Goal: Book appointment/travel/reservation

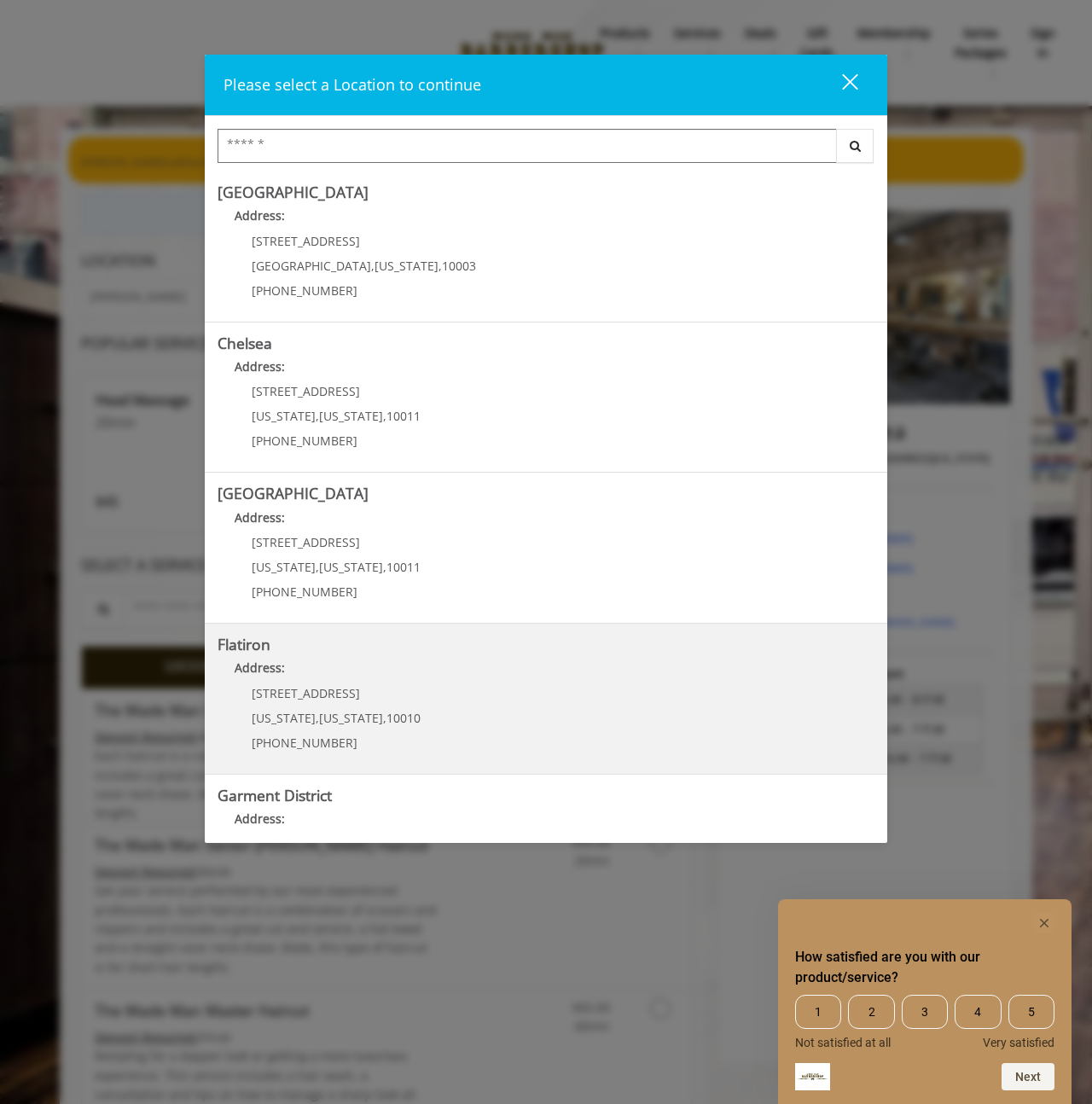
scroll to position [91, 0]
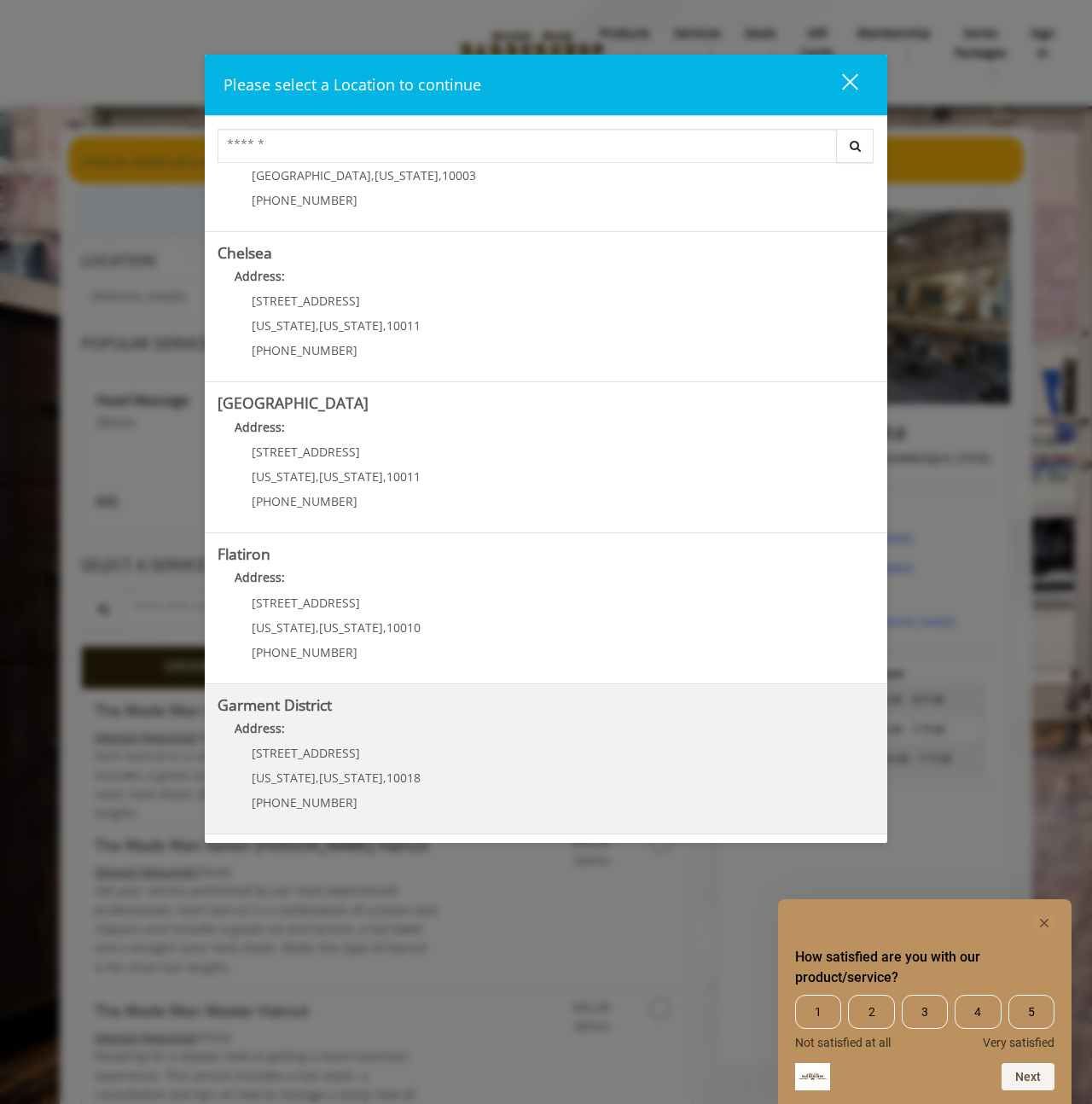
click at [321, 733] on District "Address:" at bounding box center [546, 733] width 657 height 27
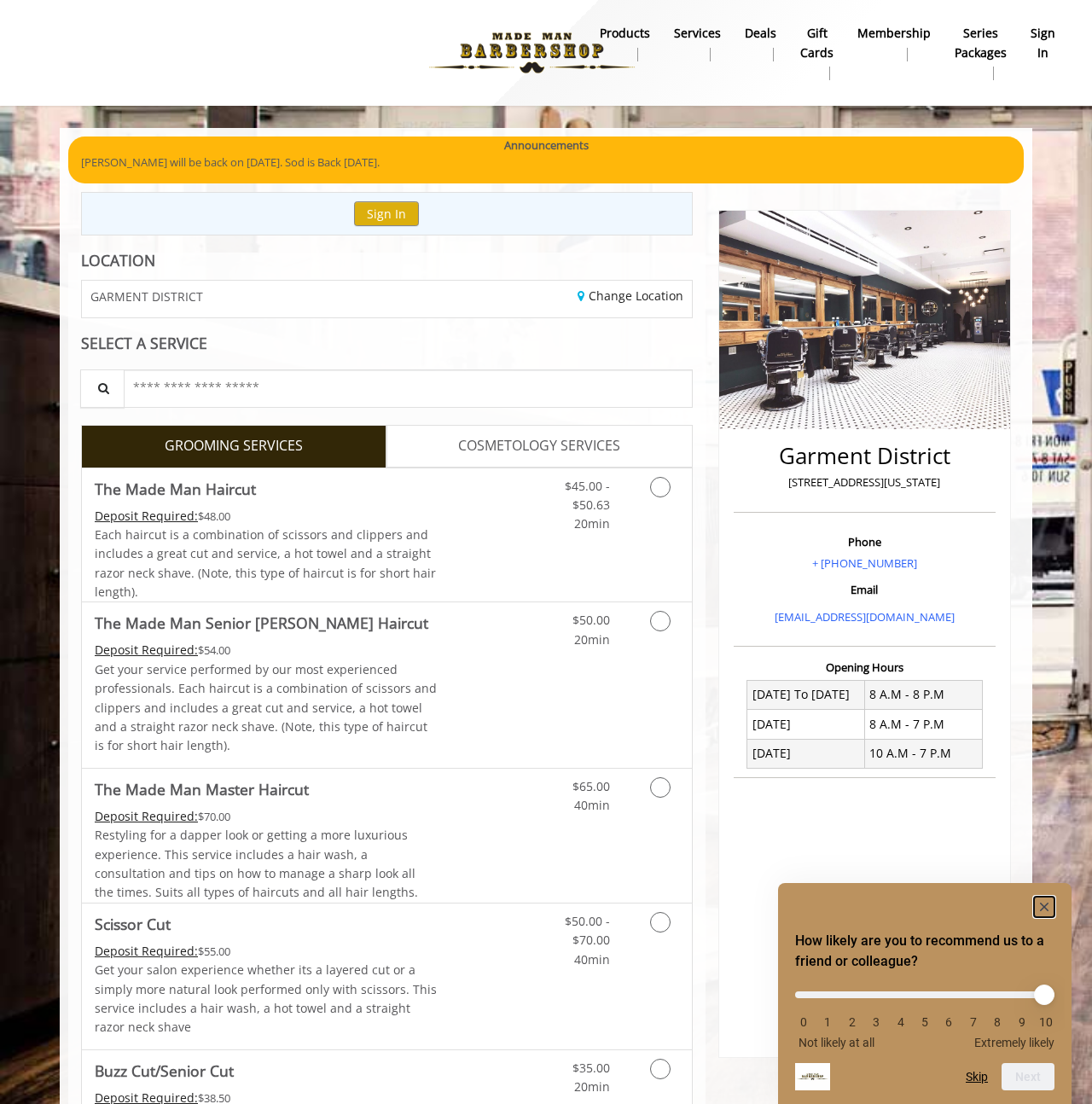
click at [1041, 900] on rect "Hide survey" at bounding box center [1044, 907] width 21 height 21
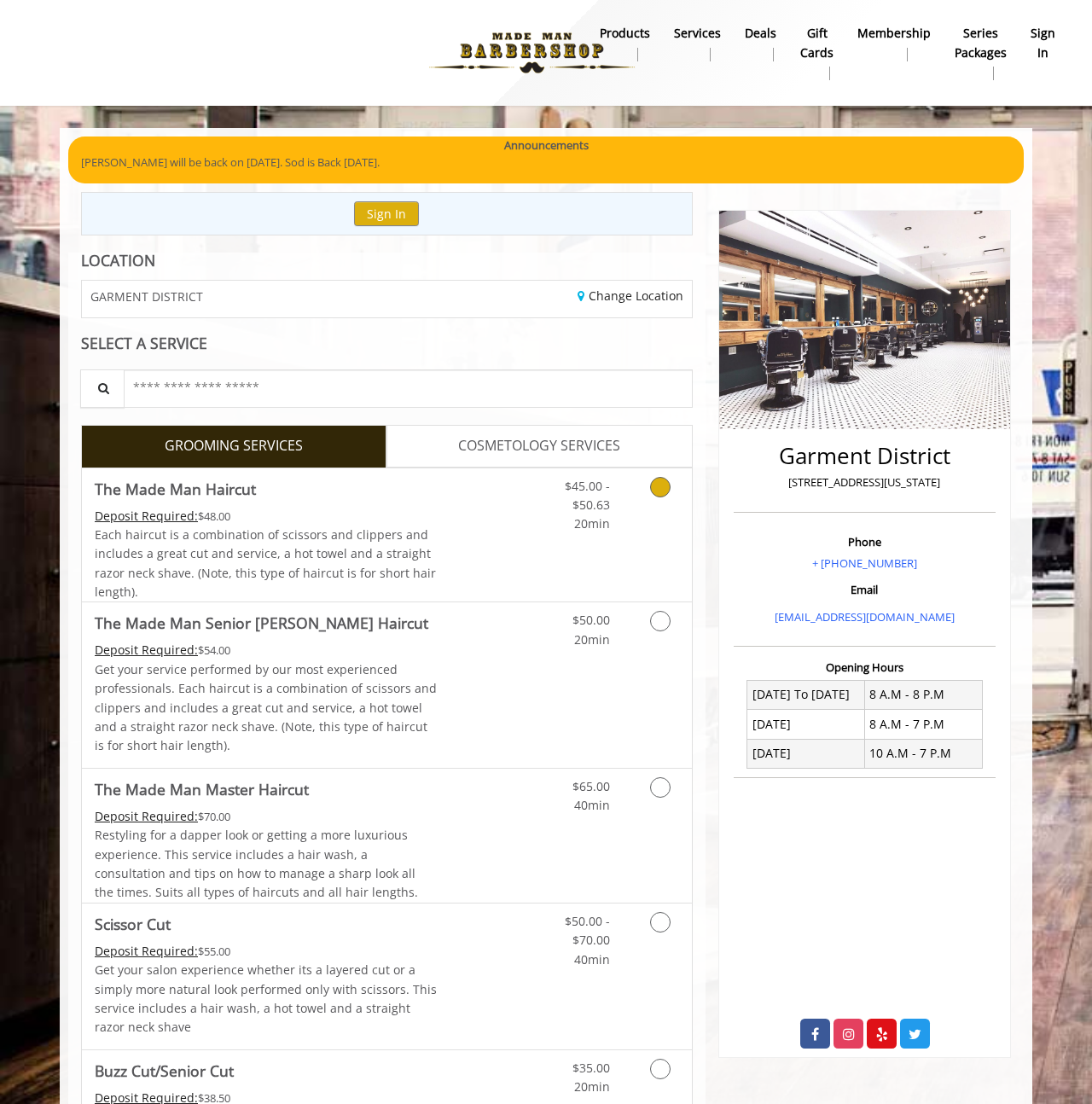
click at [590, 521] on span "20min" at bounding box center [592, 523] width 36 height 16
